Goal: Task Accomplishment & Management: Complete application form

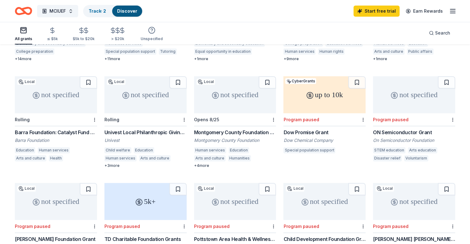
scroll to position [248, 0]
click at [242, 129] on div "Montgomery County Foundation Grant" at bounding box center [235, 132] width 82 height 7
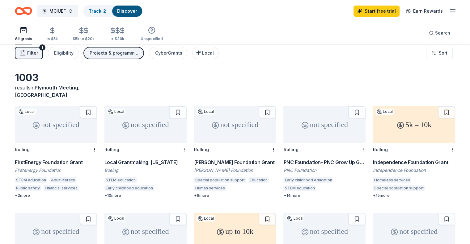
scroll to position [0, 0]
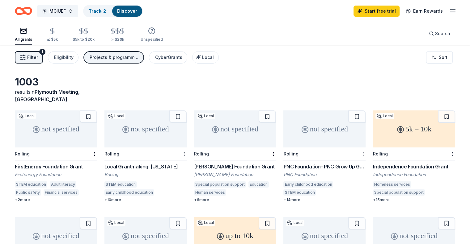
click at [449, 14] on icon "button" at bounding box center [452, 10] width 7 height 7
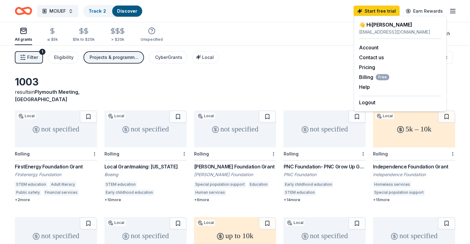
click at [398, 22] on div "👋 Hi Deanna" at bounding box center [400, 24] width 82 height 7
click at [32, 11] on icon "Home" at bounding box center [23, 11] width 17 height 15
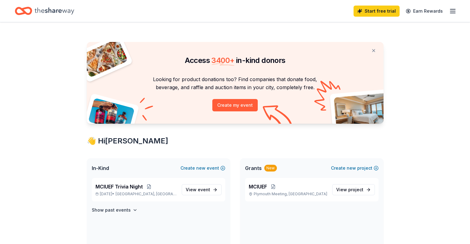
click at [449, 13] on icon "button" at bounding box center [452, 10] width 7 height 7
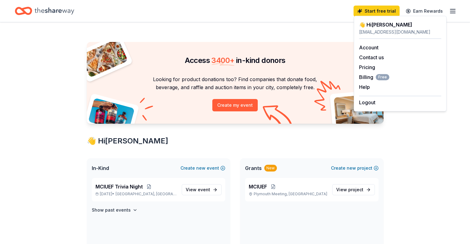
drag, startPoint x: 402, startPoint y: 23, endPoint x: 382, endPoint y: 28, distance: 20.7
click at [402, 23] on div "👋 Hi Deanna" at bounding box center [400, 24] width 82 height 7
click at [382, 28] on div "👋 Hi Deanna" at bounding box center [400, 24] width 82 height 7
click at [376, 46] on link "Account" at bounding box center [368, 48] width 19 height 6
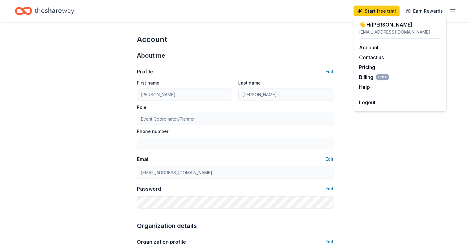
click at [62, 12] on icon "Home" at bounding box center [55, 11] width 40 height 13
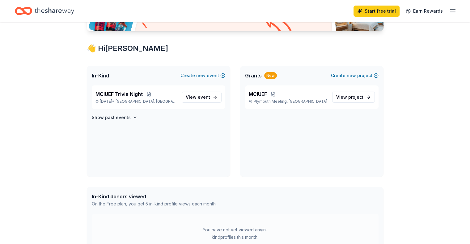
scroll to position [93, 0]
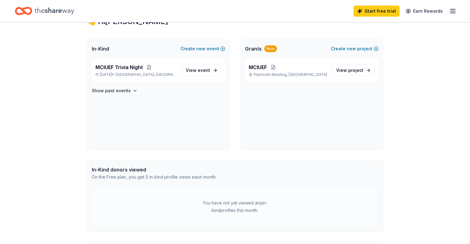
scroll to position [119, 0]
click at [137, 68] on span "MCIUEF Trivia Night" at bounding box center [119, 67] width 47 height 7
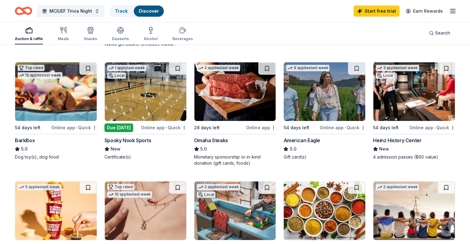
scroll to position [171, 0]
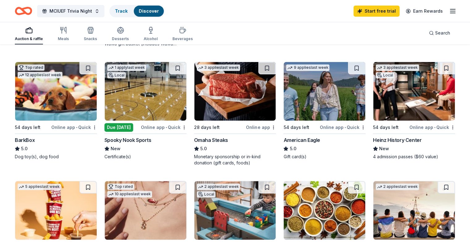
click at [131, 102] on img at bounding box center [146, 91] width 82 height 59
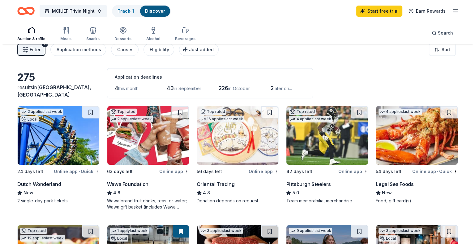
scroll to position [0, 0]
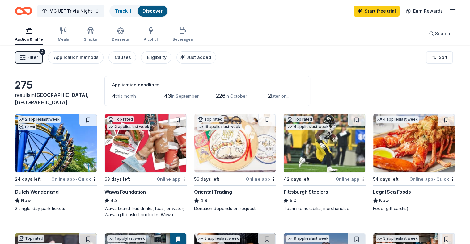
click at [38, 59] on span "Filter" at bounding box center [32, 57] width 11 height 7
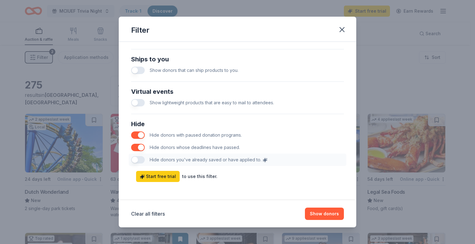
scroll to position [290, 0]
click at [138, 135] on button "button" at bounding box center [138, 134] width 14 height 7
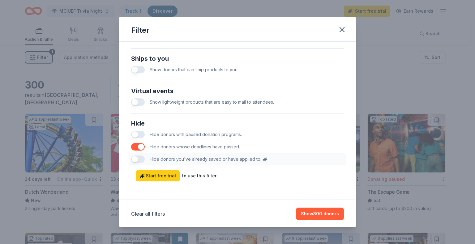
click at [138, 135] on button "button" at bounding box center [138, 134] width 14 height 7
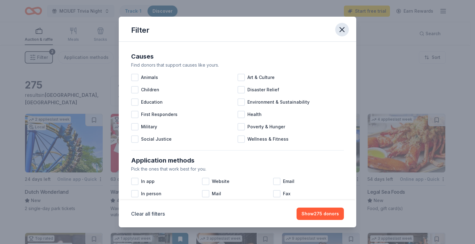
click at [345, 31] on icon "button" at bounding box center [342, 29] width 9 height 9
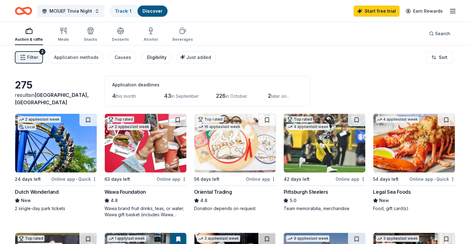
click at [159, 56] on div "Eligibility" at bounding box center [156, 57] width 19 height 7
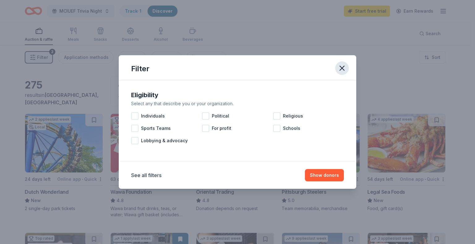
click at [342, 70] on icon "button" at bounding box center [342, 68] width 9 height 9
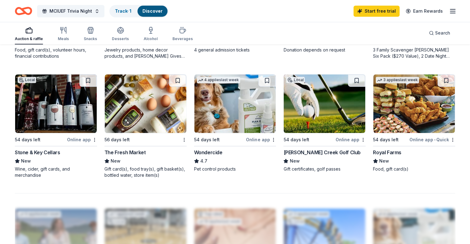
scroll to position [398, 0]
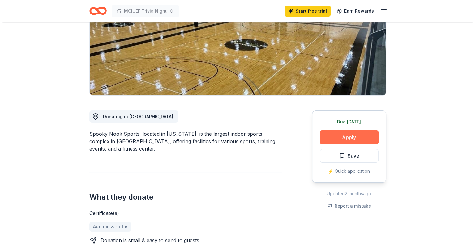
scroll to position [92, 0]
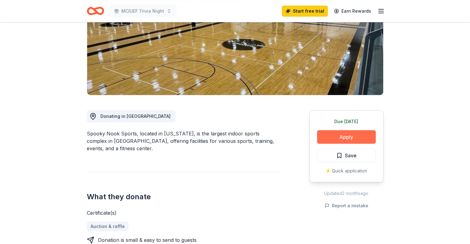
click at [328, 138] on button "Apply" at bounding box center [346, 137] width 59 height 14
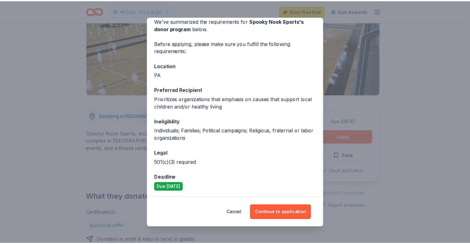
scroll to position [30, 0]
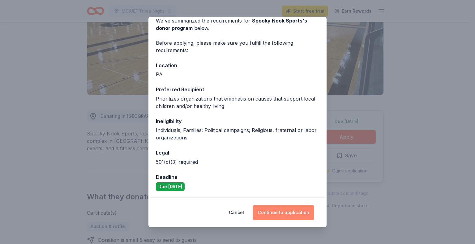
click at [276, 212] on button "Continue to application" at bounding box center [284, 213] width 62 height 15
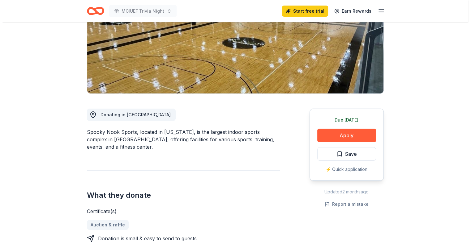
scroll to position [94, 0]
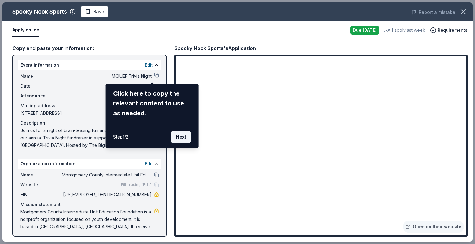
click at [181, 138] on button "Next" at bounding box center [181, 137] width 20 height 12
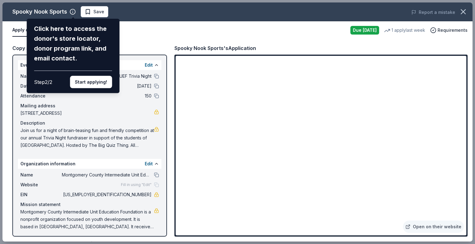
click at [78, 83] on button "Start applying!" at bounding box center [91, 82] width 42 height 12
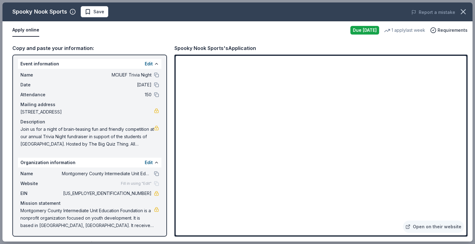
scroll to position [0, 0]
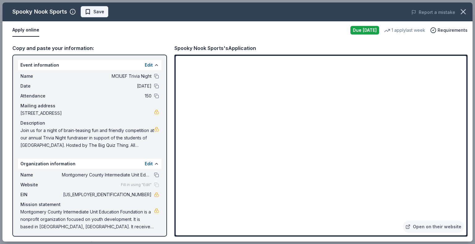
click at [99, 10] on span "Save" at bounding box center [98, 11] width 11 height 7
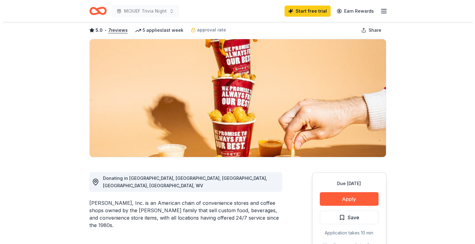
scroll to position [31, 0]
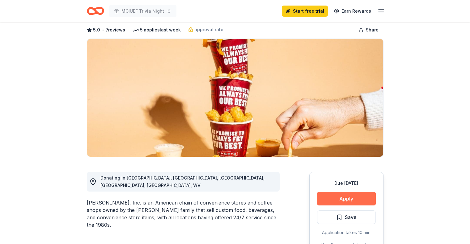
click at [324, 201] on button "Apply" at bounding box center [346, 199] width 59 height 14
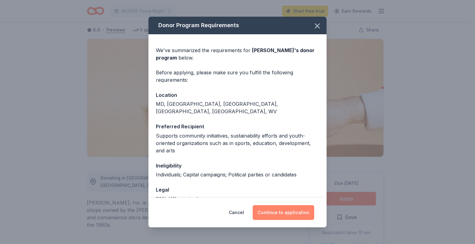
click at [279, 213] on button "Continue to application" at bounding box center [284, 213] width 62 height 15
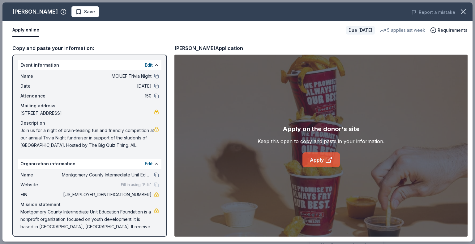
click at [310, 162] on link "Apply" at bounding box center [320, 160] width 37 height 15
